Goal: Information Seeking & Learning: Learn about a topic

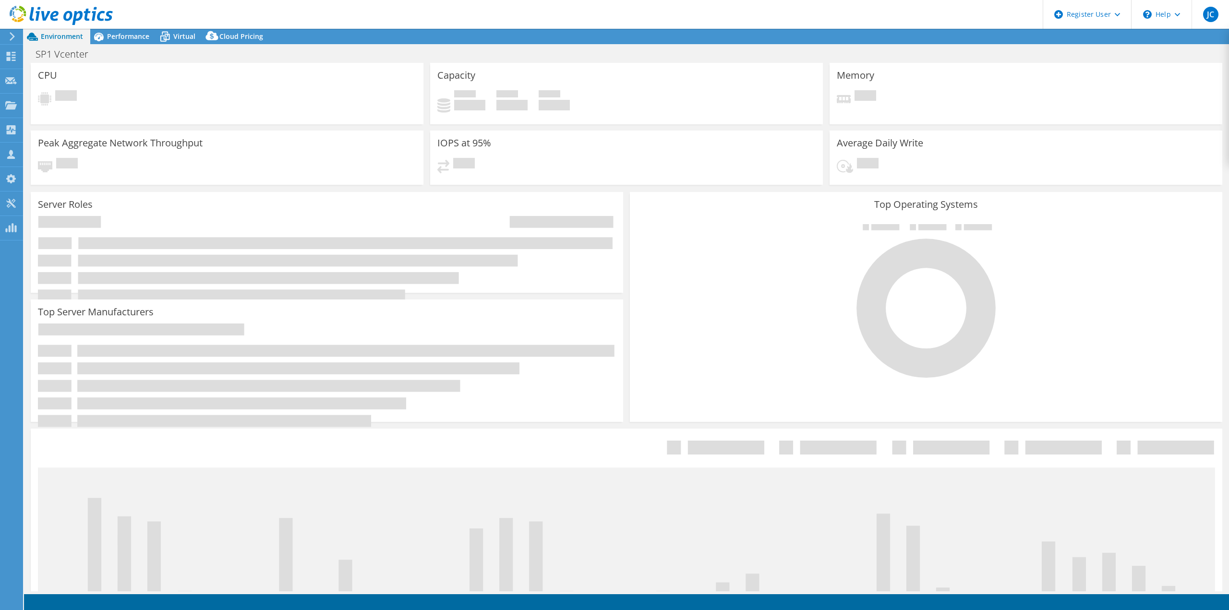
click at [39, 17] on icon at bounding box center [61, 16] width 103 height 20
select select "USWest"
select select "USD"
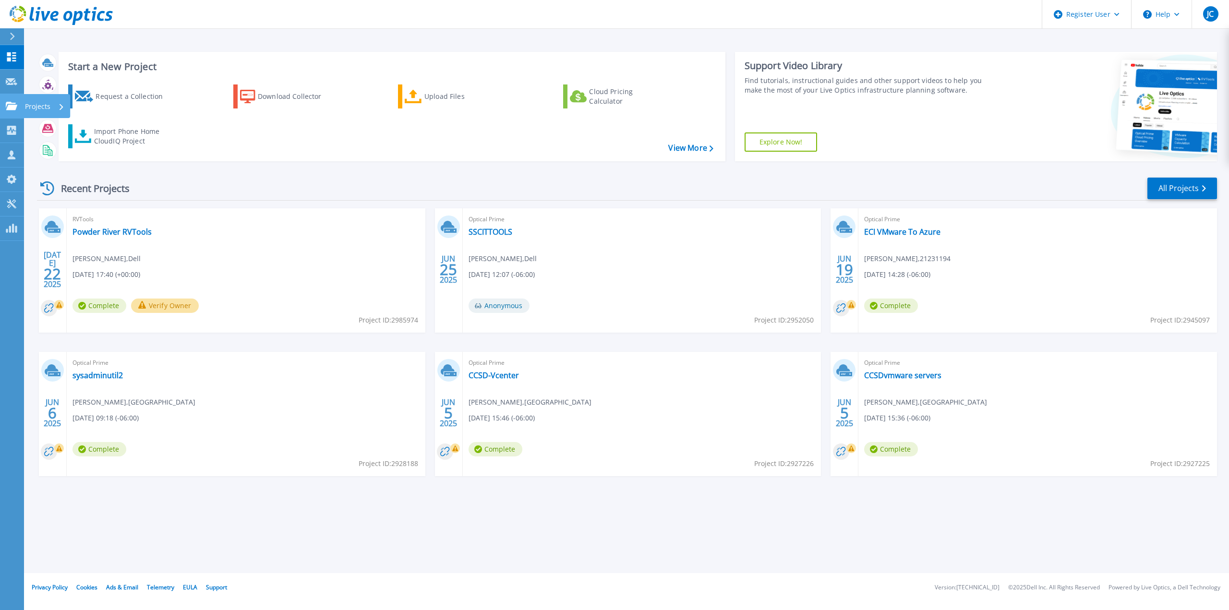
drag, startPoint x: 0, startPoint y: 113, endPoint x: 11, endPoint y: 115, distance: 11.3
click at [0, 113] on link "Projects Projects" at bounding box center [12, 106] width 24 height 24
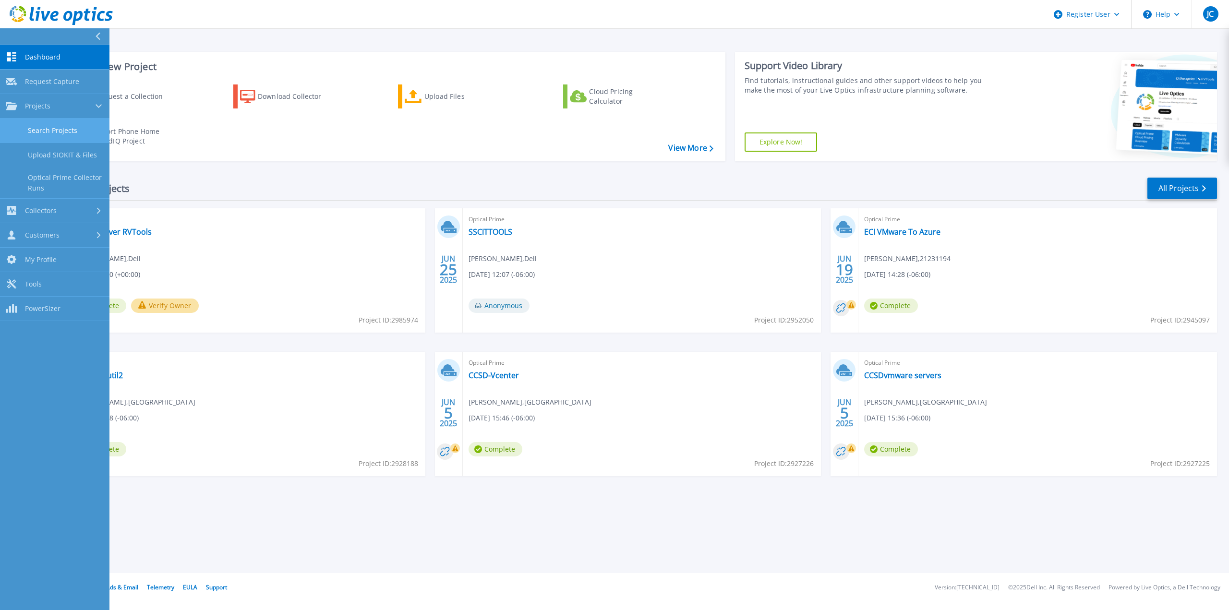
click at [34, 138] on link "Search Projects" at bounding box center [54, 131] width 109 height 24
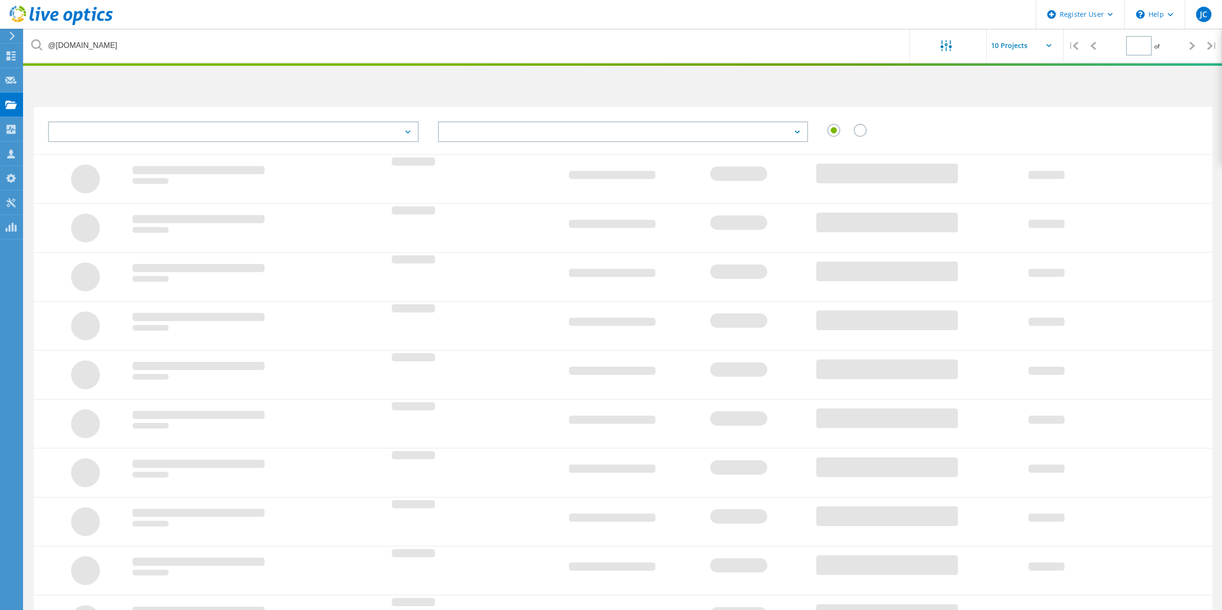
type input "1"
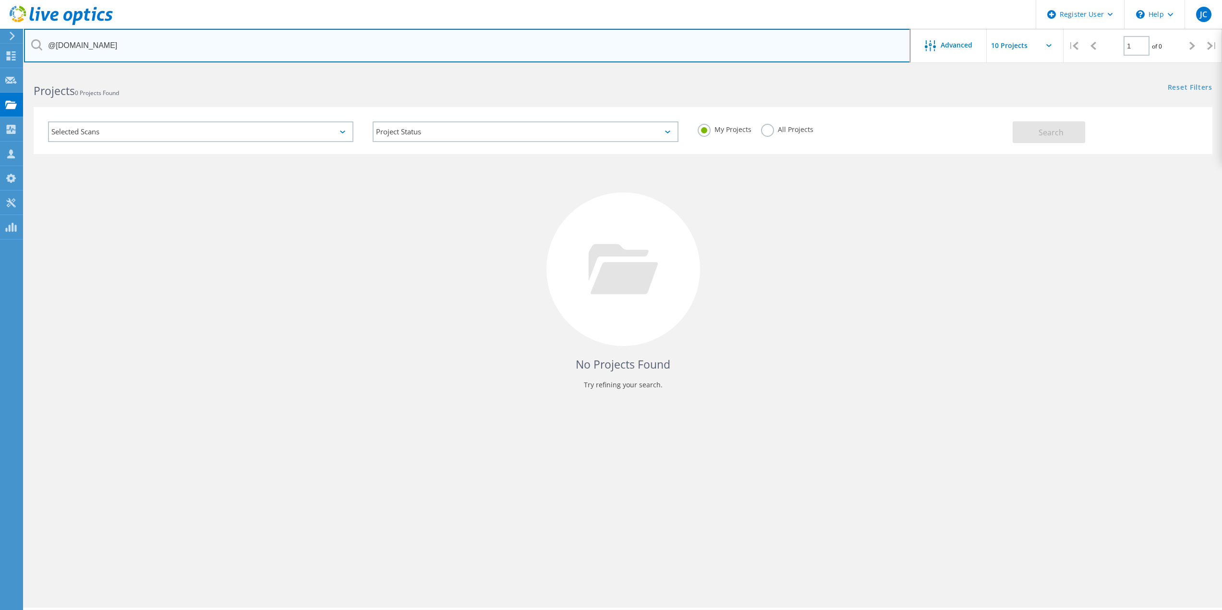
click at [318, 53] on input "@ci.missoula.mt.us" at bounding box center [467, 46] width 886 height 34
paste input "clinth@precorp.coop"
click at [64, 46] on input "clinth@precorp.coop" at bounding box center [467, 46] width 886 height 34
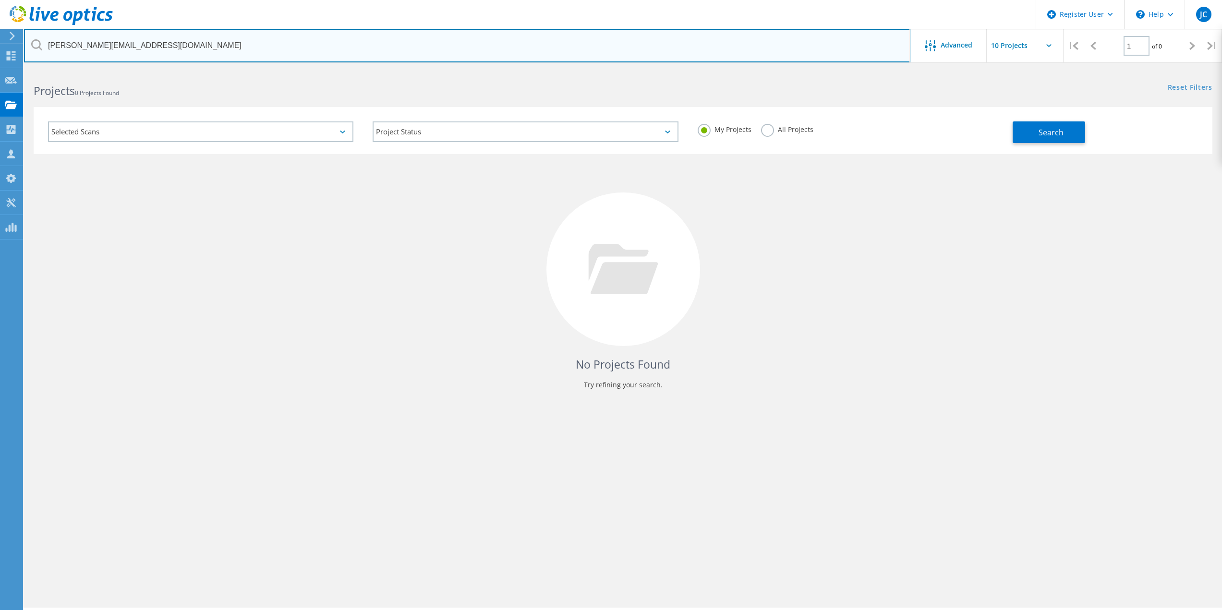
drag, startPoint x: 65, startPoint y: 46, endPoint x: 48, endPoint y: 47, distance: 16.4
click at [48, 47] on input "clinth@precorp.coop" at bounding box center [467, 46] width 886 height 34
type input "@precorp.coop"
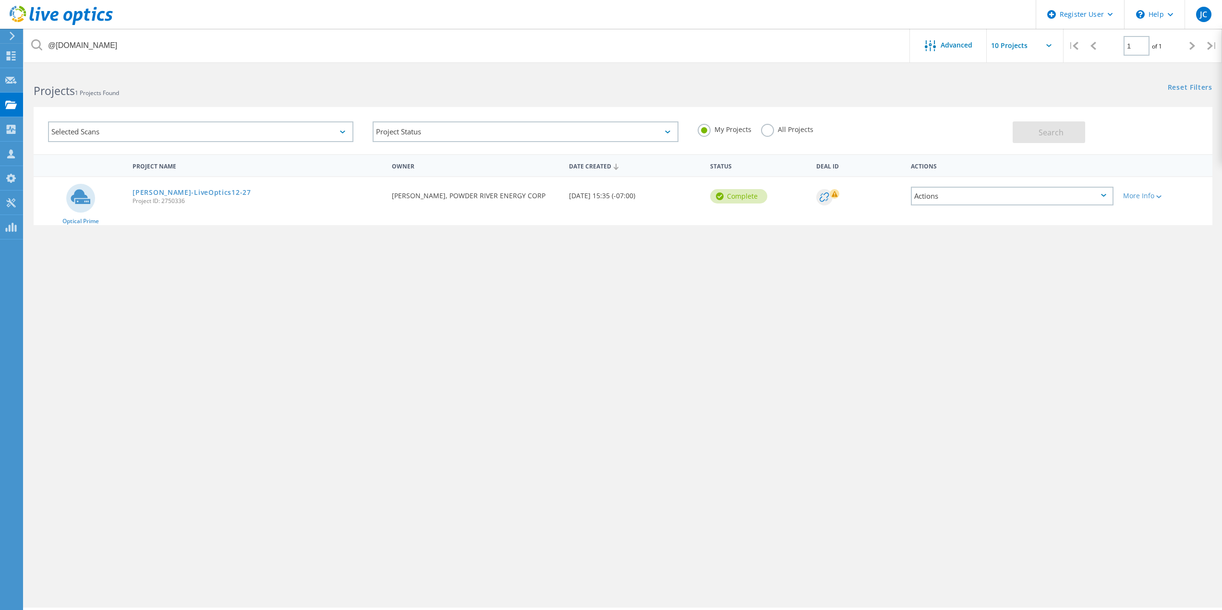
click at [767, 137] on div "All Projects" at bounding box center [787, 131] width 52 height 14
click at [780, 132] on label "All Projects" at bounding box center [787, 128] width 52 height 9
click at [0, 0] on input "All Projects" at bounding box center [0, 0] width 0 height 0
click at [1046, 132] on span "Search" at bounding box center [1051, 132] width 25 height 11
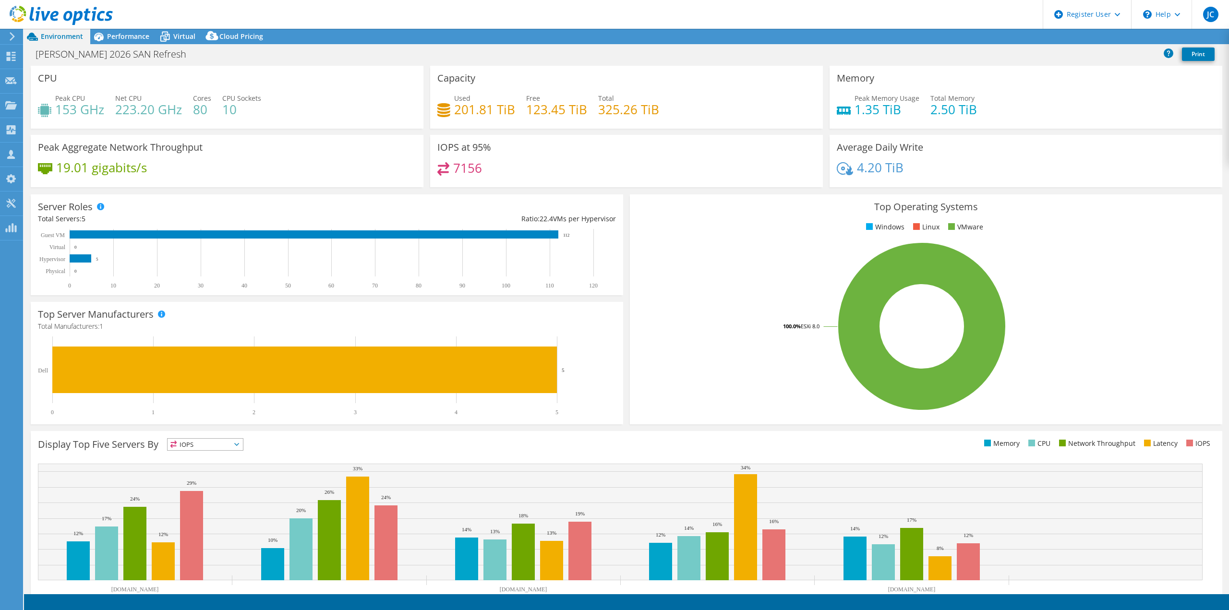
select select "USD"
click at [135, 40] on span "Performance" at bounding box center [128, 36] width 42 height 9
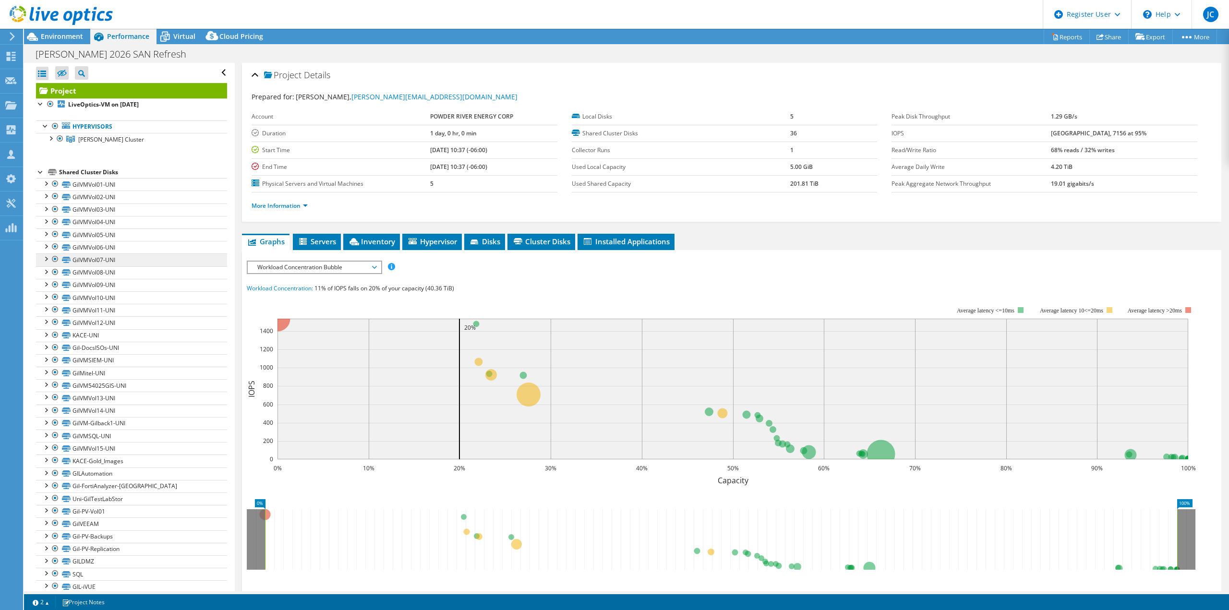
scroll to position [51, 0]
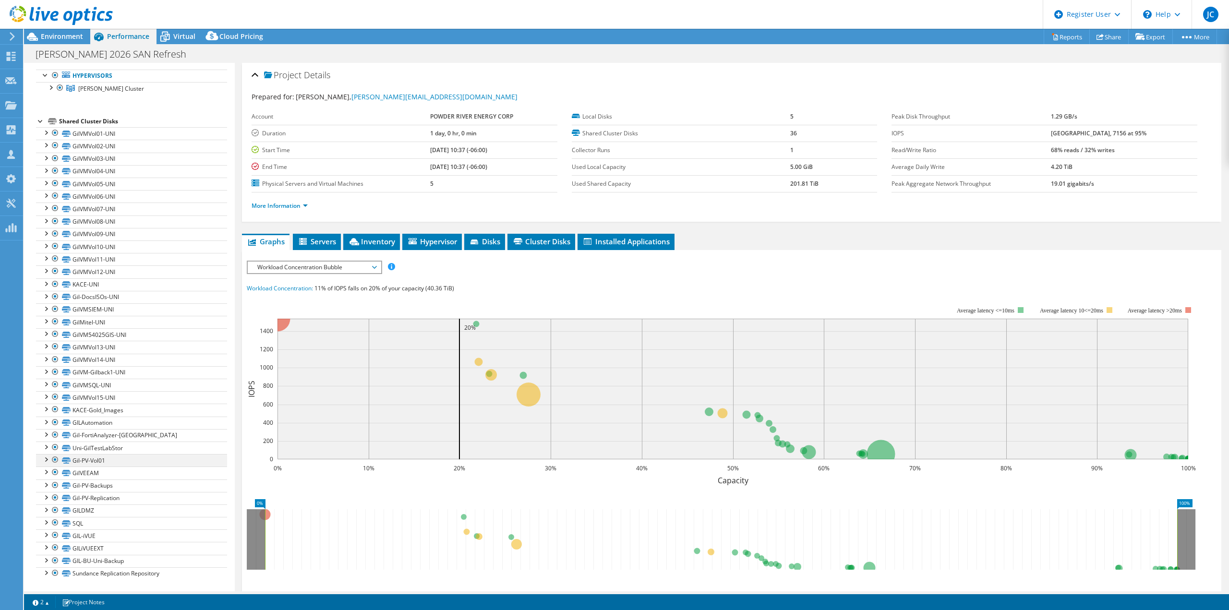
click at [54, 460] on div at bounding box center [55, 460] width 10 height 12
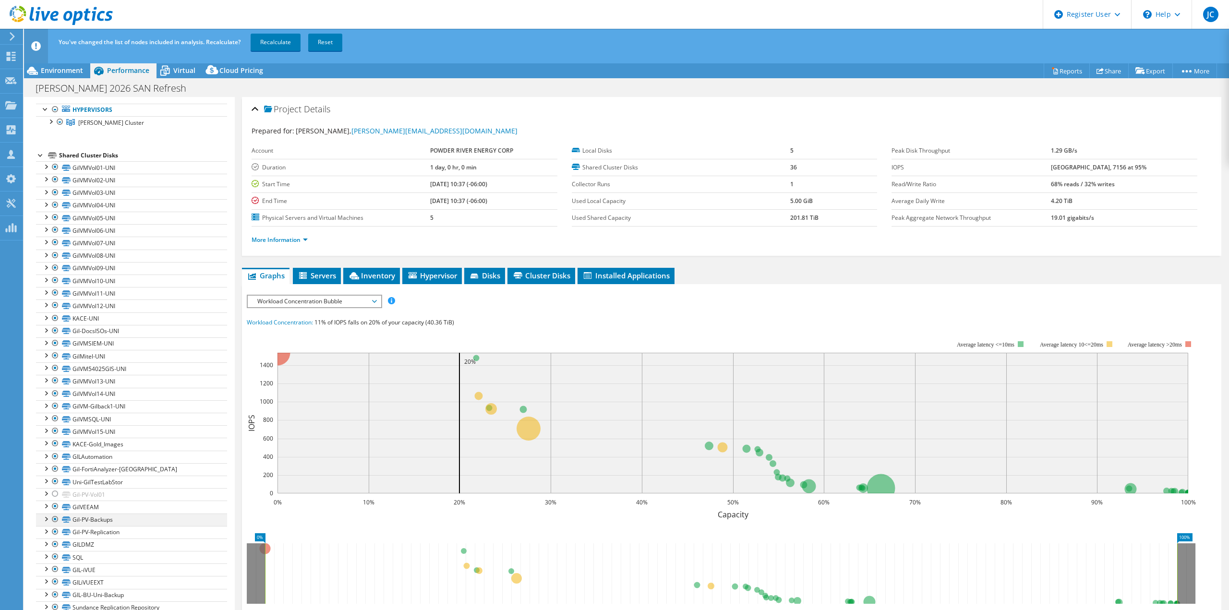
click at [56, 521] on div at bounding box center [55, 520] width 10 height 12
click at [54, 531] on div at bounding box center [55, 532] width 10 height 12
click at [110, 606] on link "Sundance Replication Repository" at bounding box center [131, 608] width 191 height 12
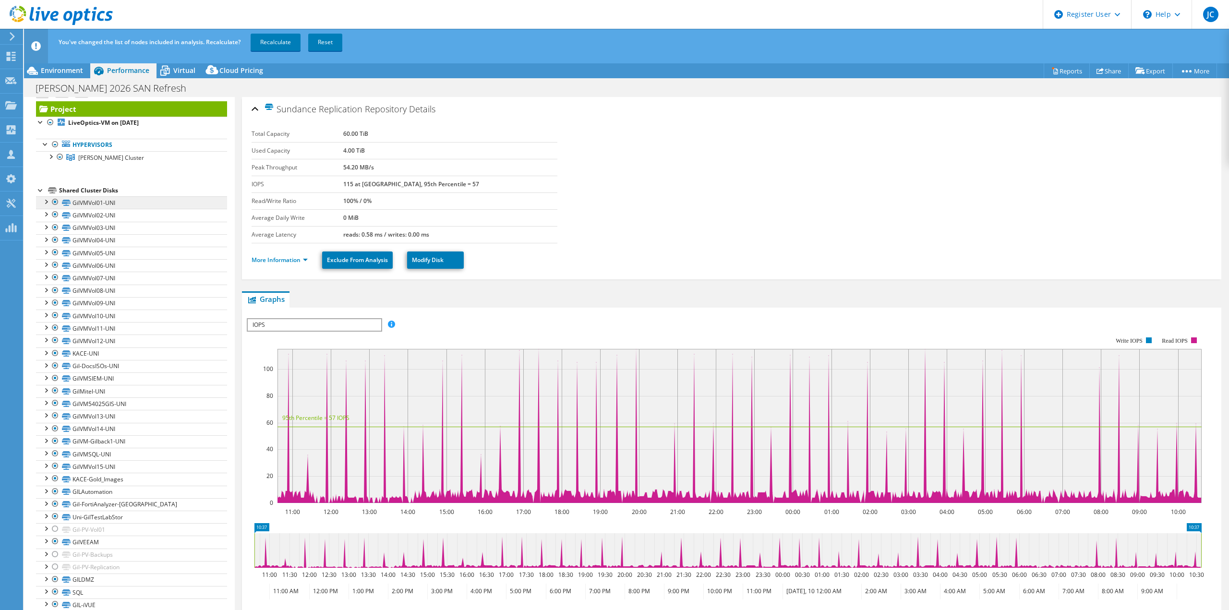
scroll to position [0, 0]
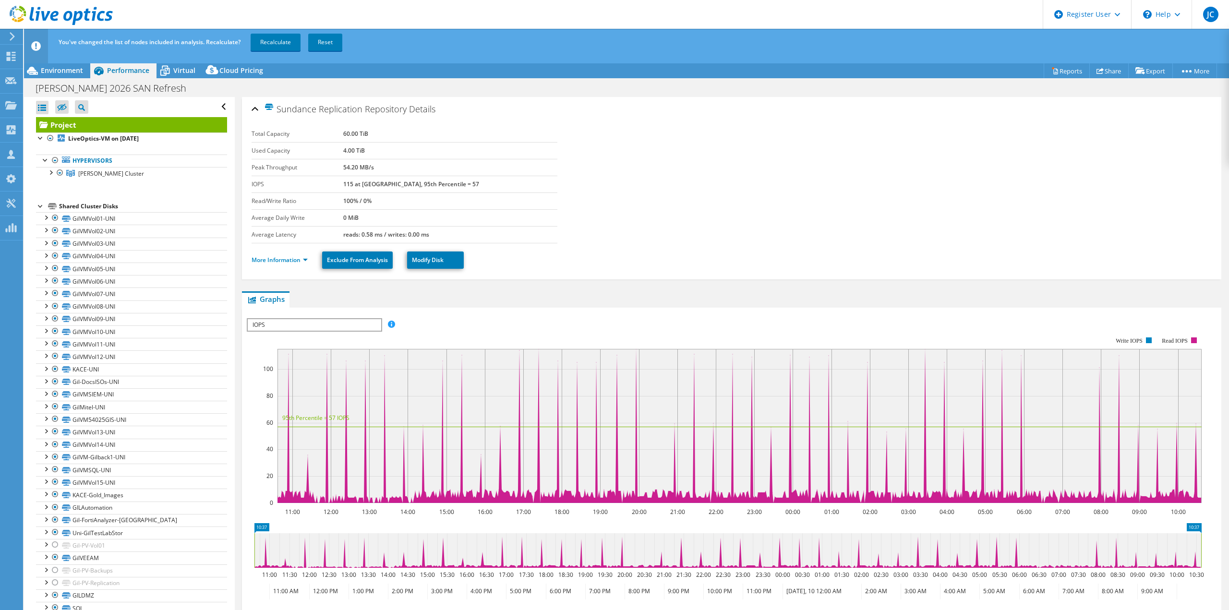
click at [167, 128] on link "Project" at bounding box center [131, 124] width 191 height 15
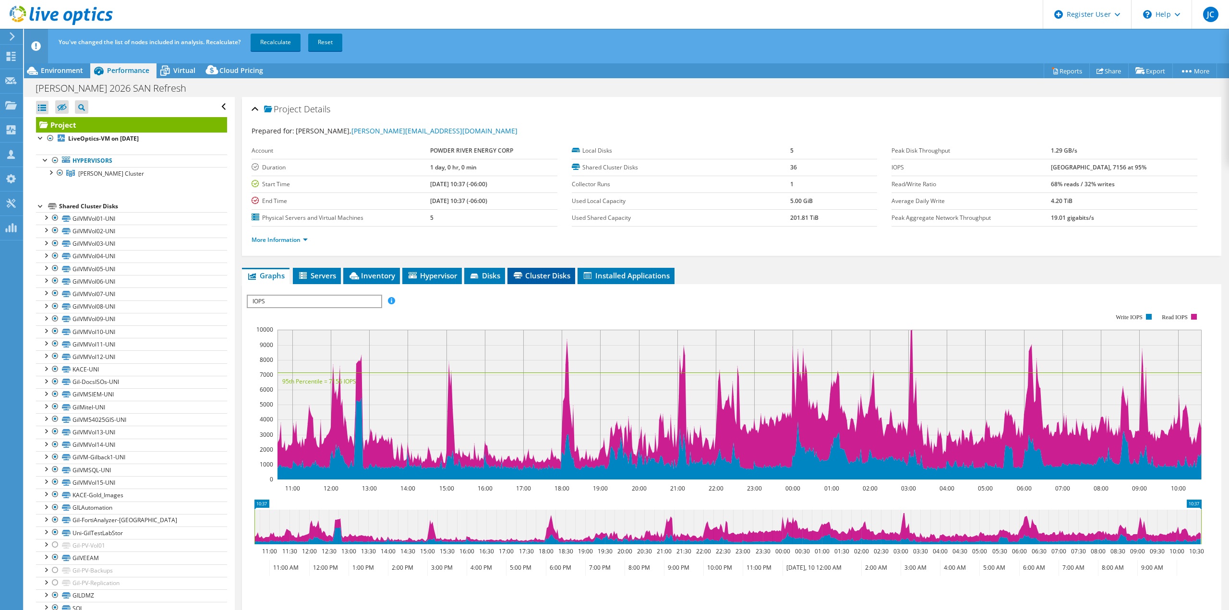
click at [566, 273] on span "Cluster Disks" at bounding box center [541, 276] width 58 height 10
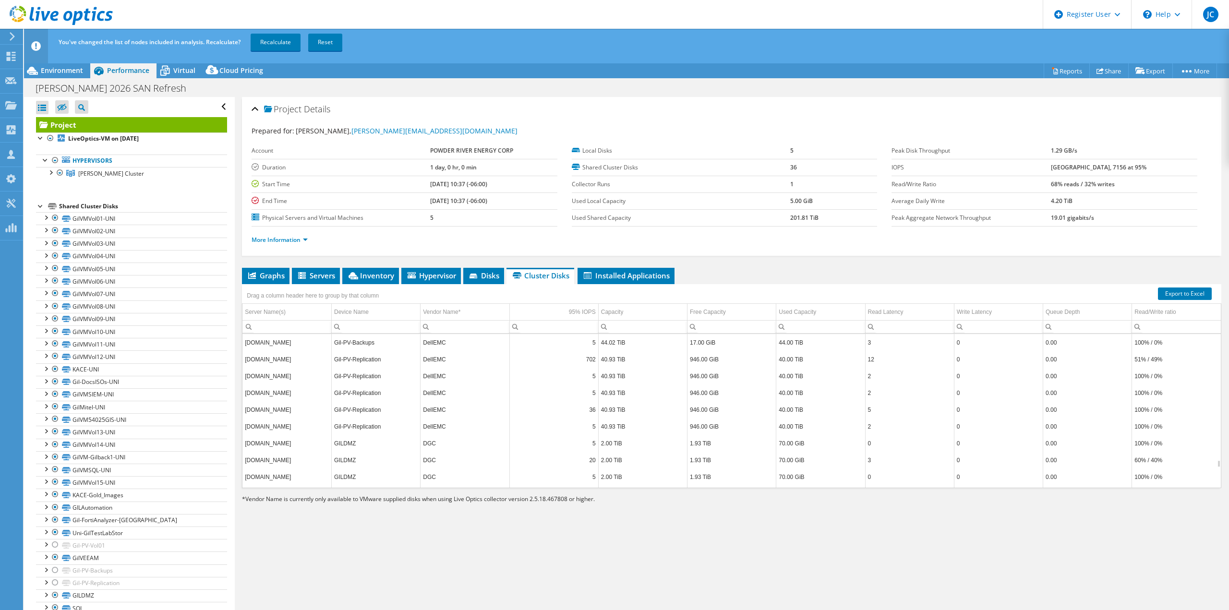
scroll to position [2478, 0]
click at [327, 41] on link "Reset" at bounding box center [325, 42] width 34 height 17
